Goal: Task Accomplishment & Management: Use online tool/utility

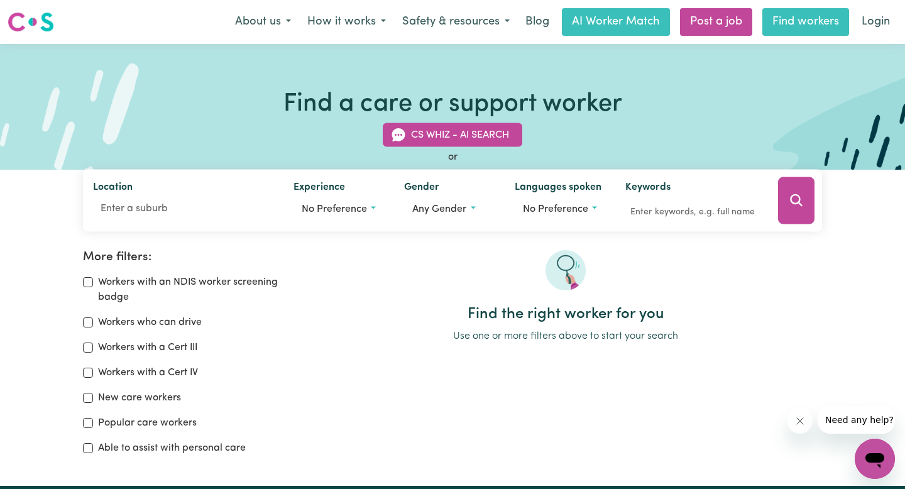
click at [792, 19] on link "Find workers" at bounding box center [806, 22] width 87 height 28
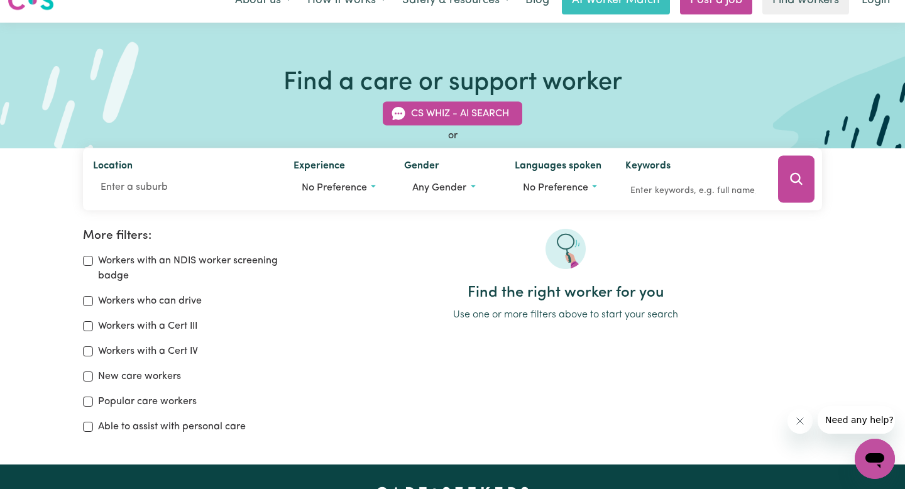
scroll to position [13, 0]
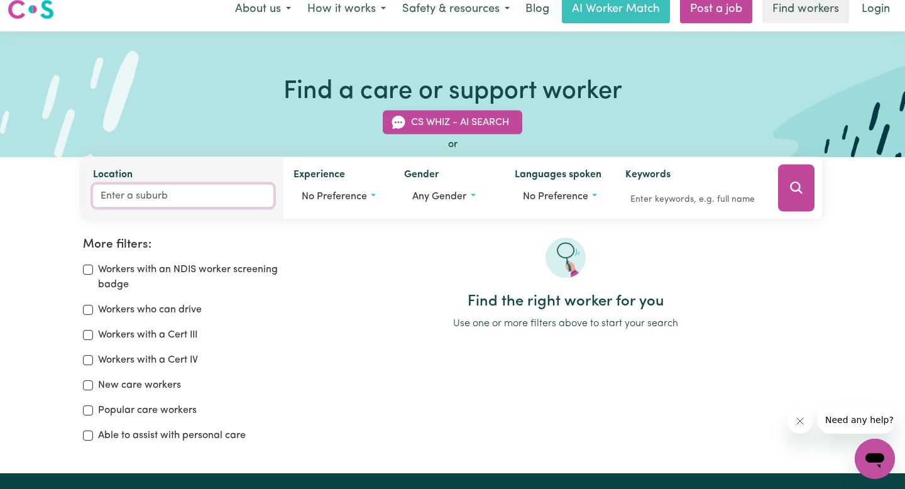
click at [143, 196] on input "Location" at bounding box center [183, 196] width 180 height 23
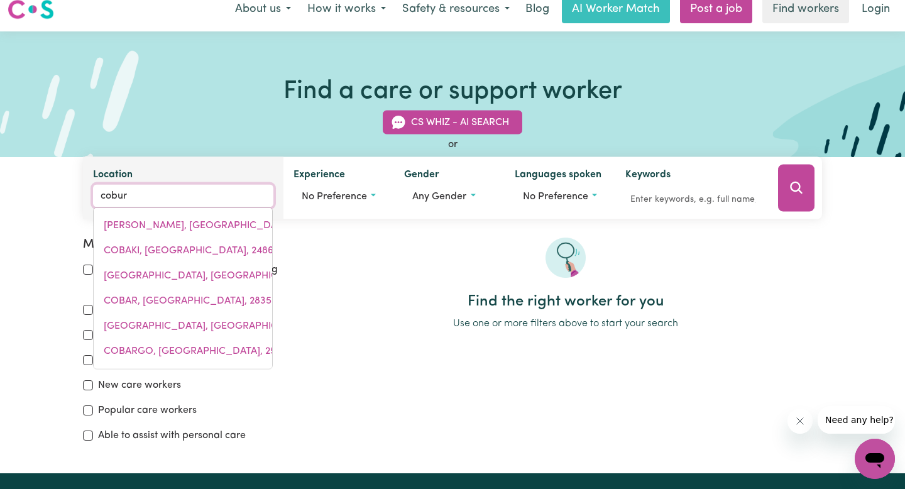
type input "coburg"
type input "coburg, Victoria, 3058"
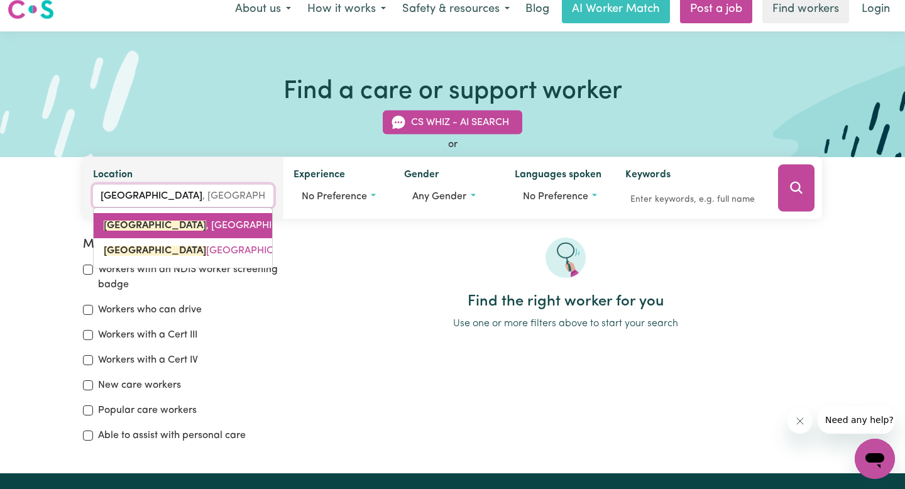
click at [146, 226] on span "COBURG , Victoria, 3058" at bounding box center [223, 226] width 238 height 10
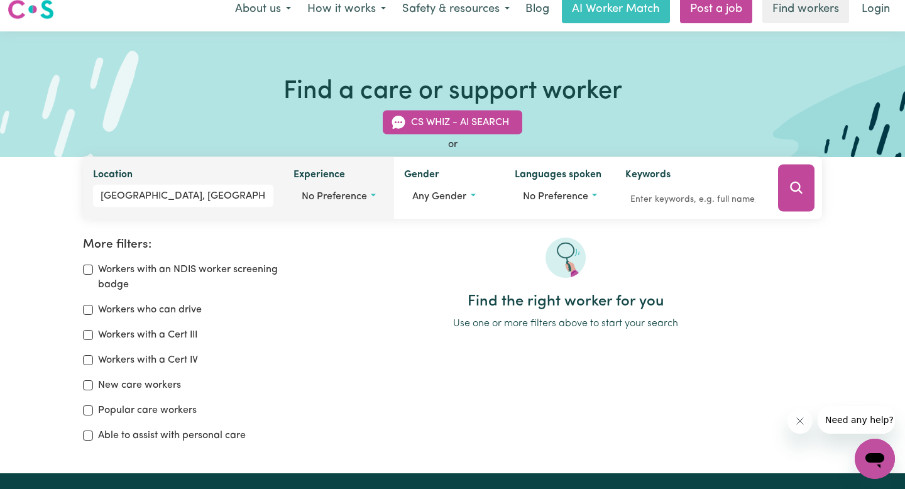
click at [363, 194] on span "No preference" at bounding box center [334, 197] width 65 height 10
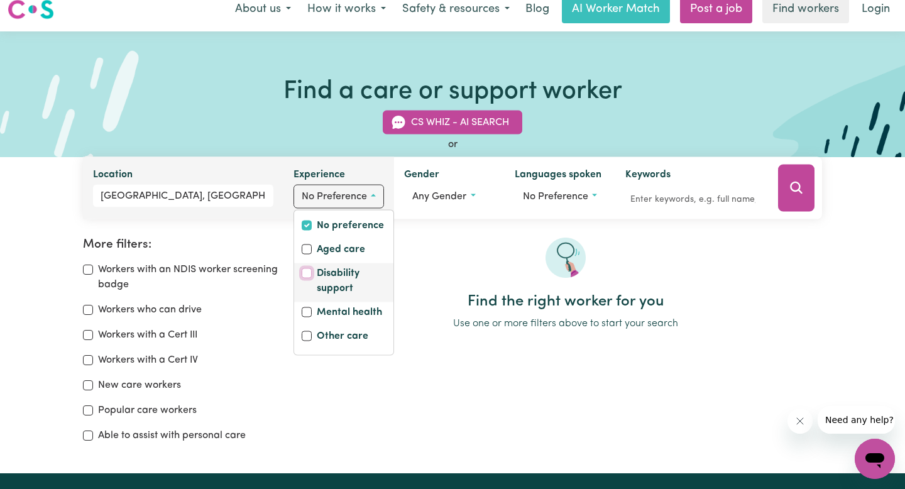
click at [306, 273] on input "Disability support" at bounding box center [307, 273] width 10 height 10
checkbox input "true"
checkbox input "false"
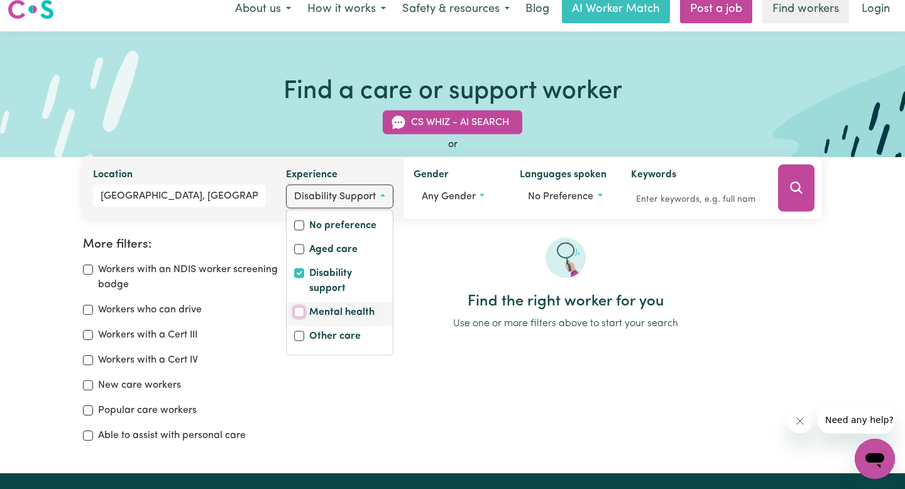
click at [301, 311] on input "Mental health" at bounding box center [299, 312] width 10 height 10
checkbox input "true"
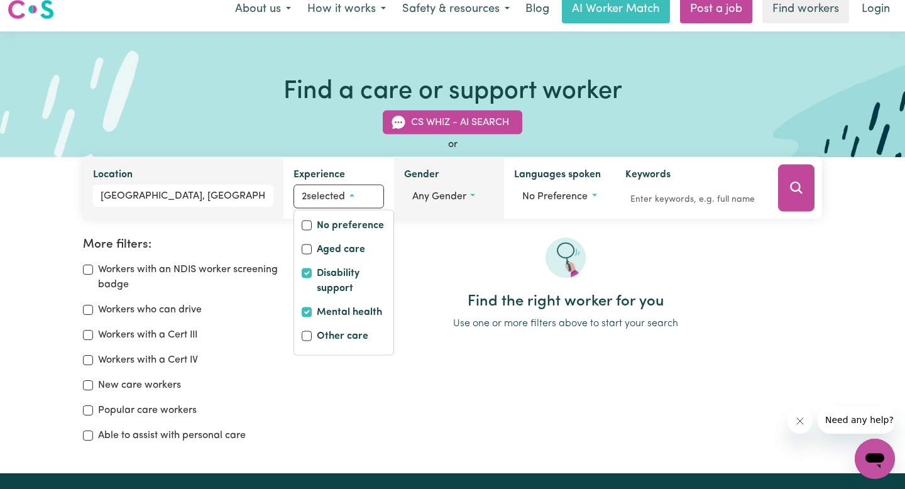
click at [465, 202] on button "Any gender" at bounding box center [449, 197] width 91 height 24
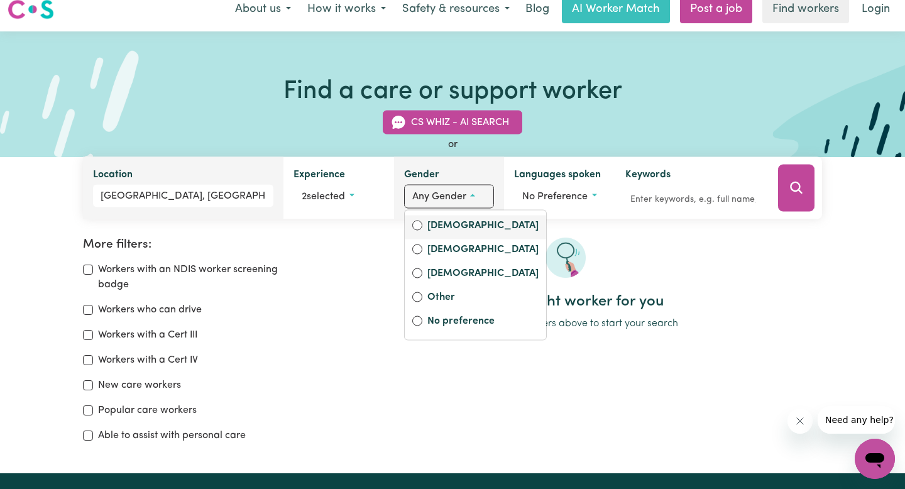
click at [444, 226] on label "Female" at bounding box center [483, 227] width 111 height 18
click at [423, 226] on input "Female" at bounding box center [417, 226] width 10 height 10
radio input "true"
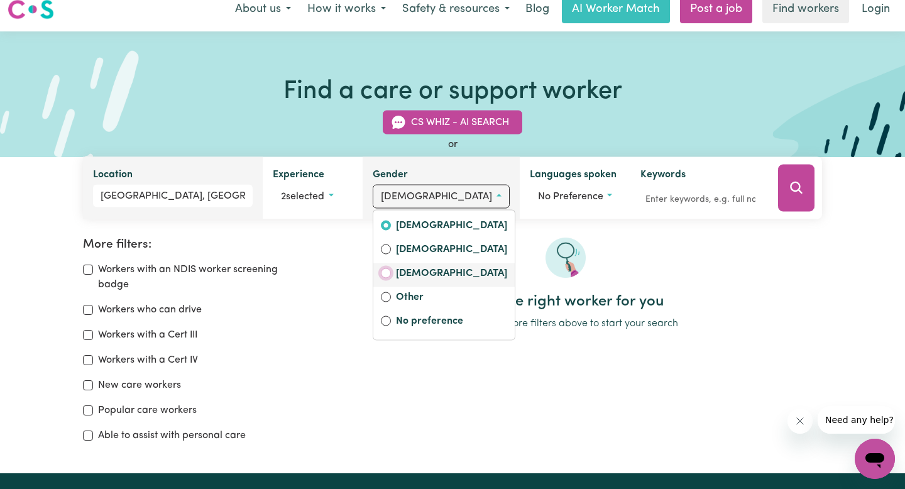
click at [391, 273] on input "Non-binary" at bounding box center [386, 273] width 10 height 10
radio input "true"
click at [435, 226] on label "Female" at bounding box center [451, 227] width 111 height 18
click at [391, 226] on input "Female" at bounding box center [386, 226] width 10 height 10
radio input "true"
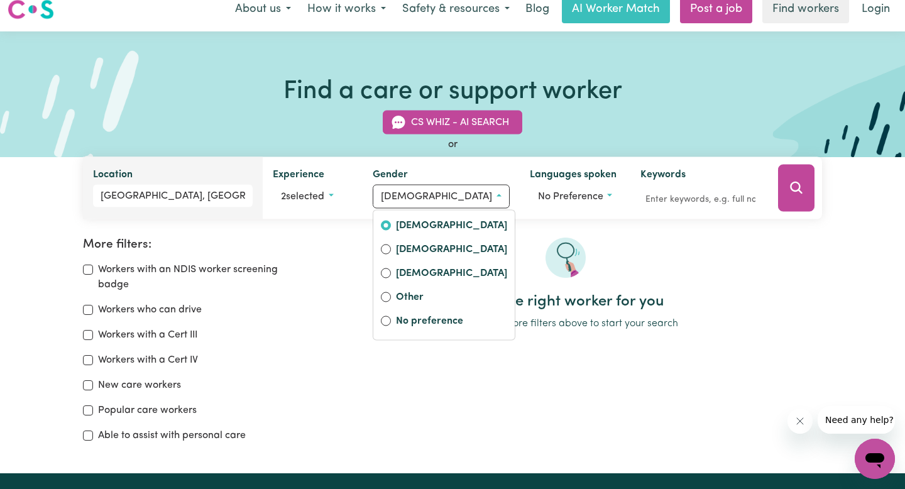
click at [367, 314] on div "Find the right worker for you Use one or more filters above to start your search" at bounding box center [565, 285] width 513 height 94
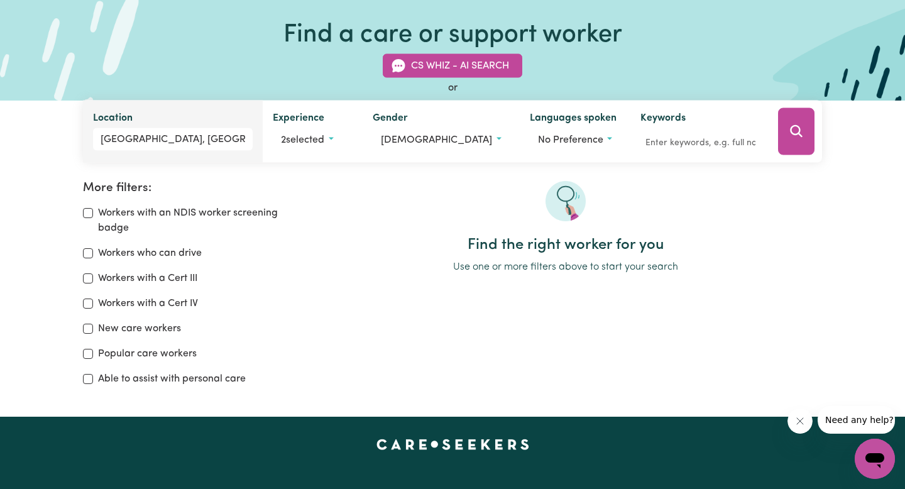
scroll to position [0, 0]
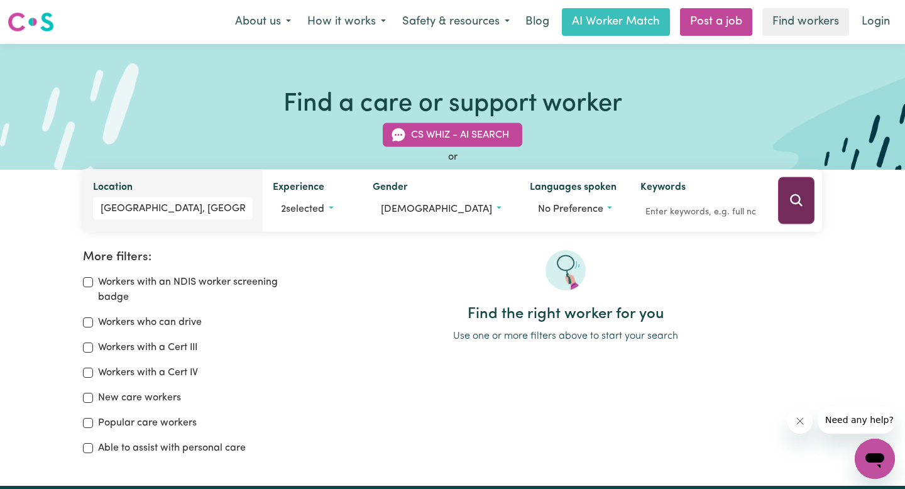
click at [788, 206] on button "Search" at bounding box center [796, 200] width 36 height 47
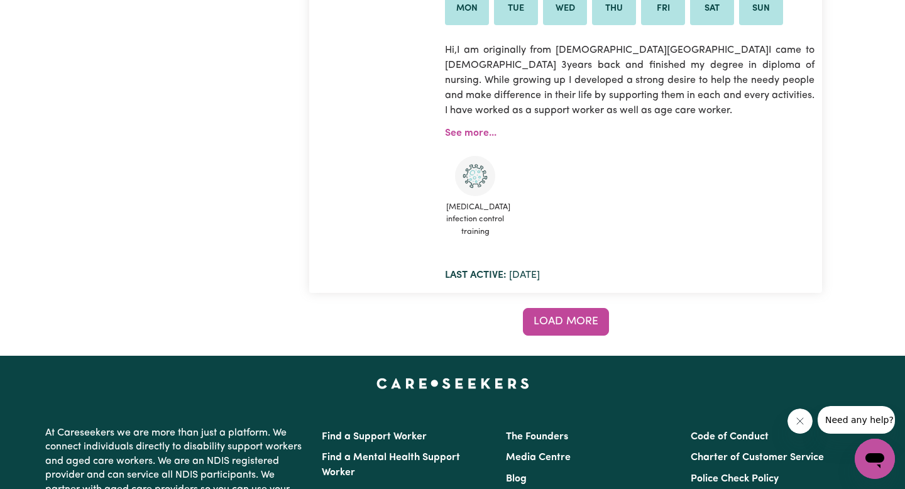
scroll to position [10903, 0]
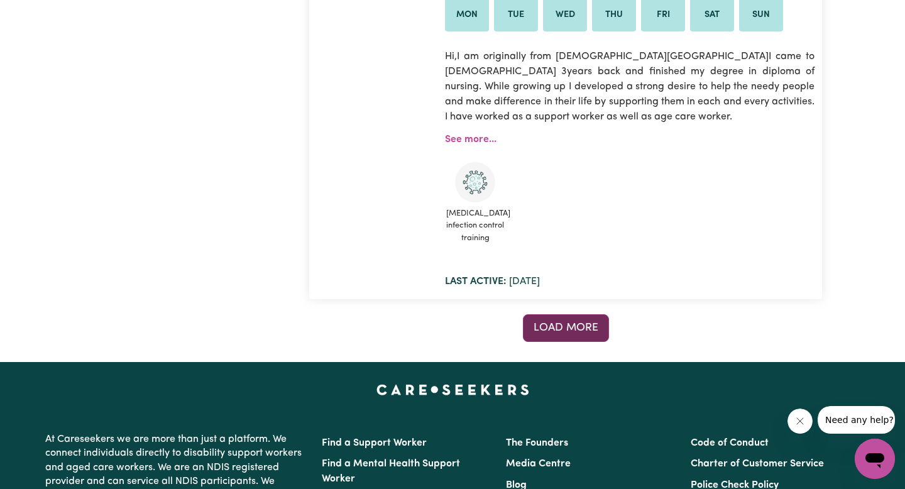
click at [588, 323] on span "Load more" at bounding box center [566, 328] width 65 height 11
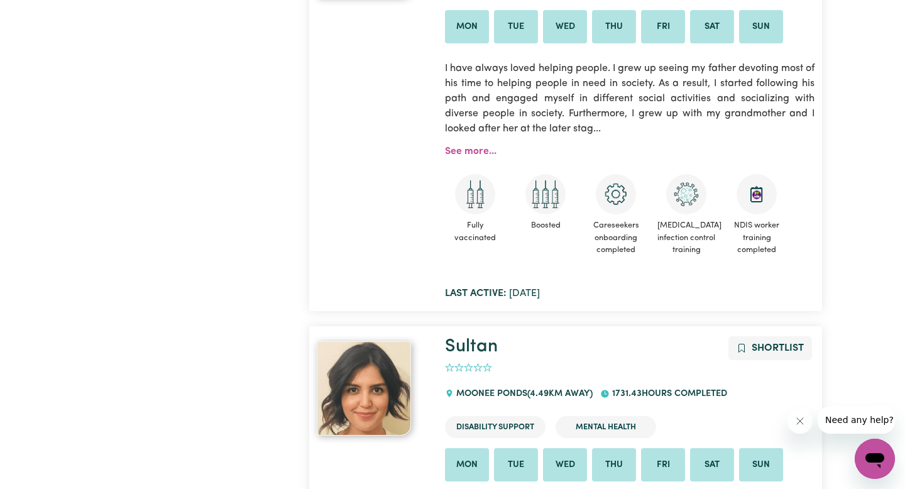
scroll to position [4163, 0]
